Goal: Task Accomplishment & Management: Manage account settings

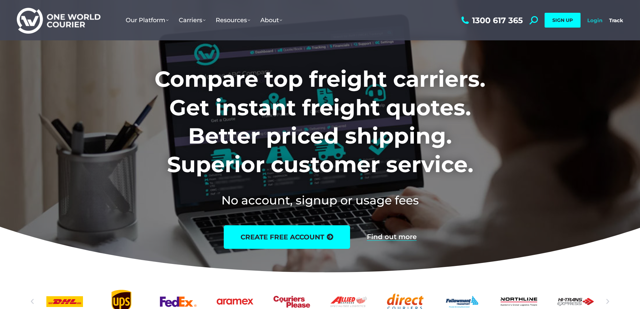
click at [597, 20] on link "Login" at bounding box center [594, 20] width 15 height 6
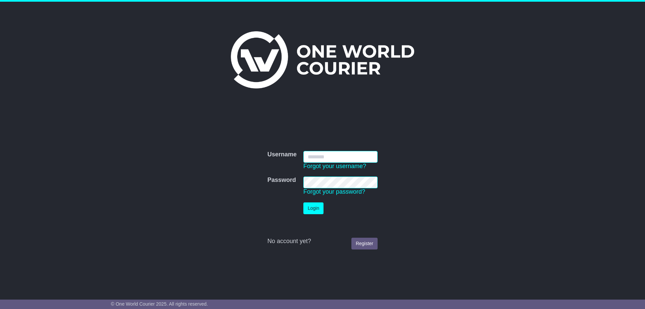
type input "**********"
click at [310, 209] on button "Login" at bounding box center [313, 208] width 20 height 12
